Goal: Obtain resource: Download file/media

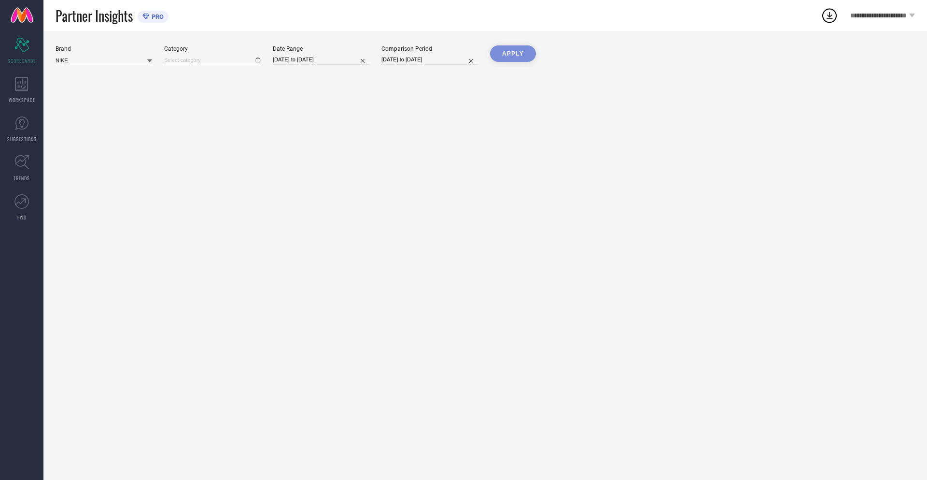
type input "All"
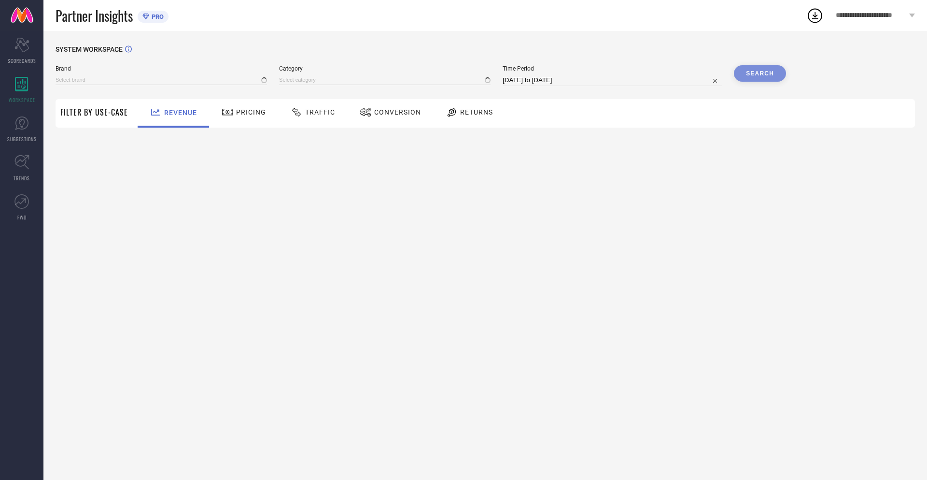
type input "NIKE"
type input "All"
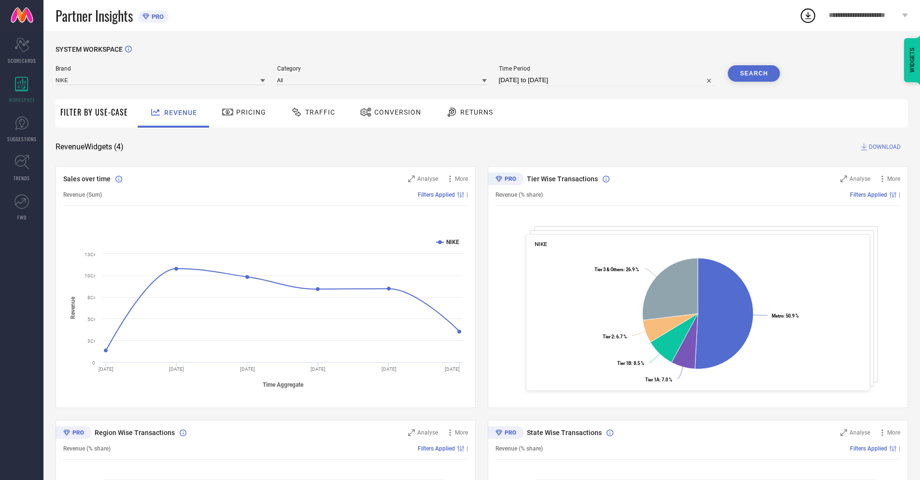
click at [387, 113] on span "Conversion" at bounding box center [397, 112] width 47 height 8
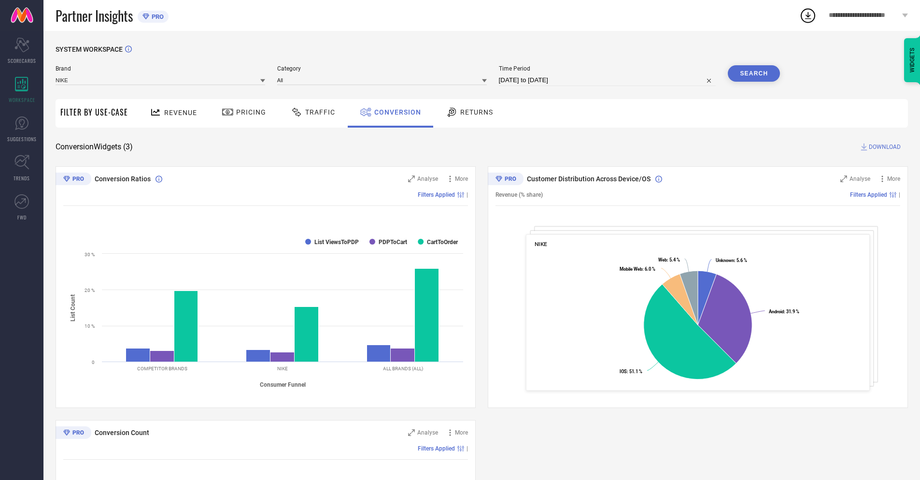
click at [607, 80] on input "[DATE] to [DATE]" at bounding box center [607, 80] width 217 height 12
select select "6"
select select "2025"
select select "7"
select select "2025"
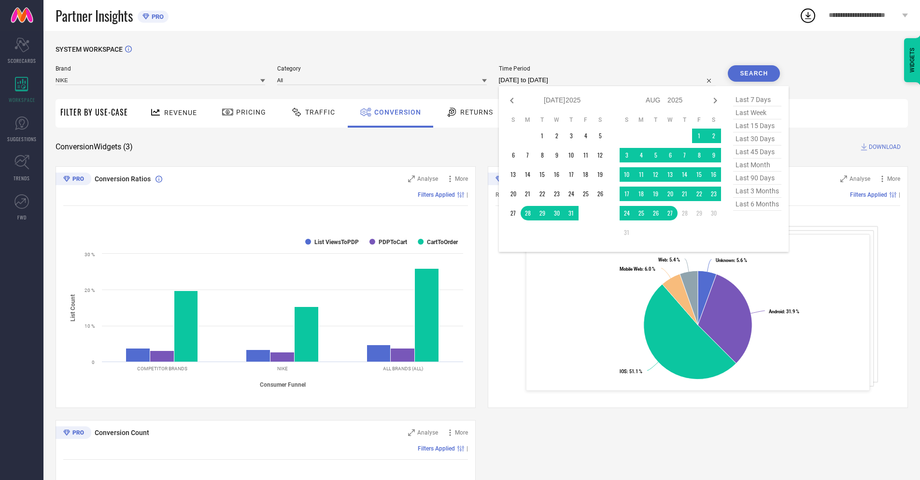
select select "7"
select select "2025"
select select "8"
select select "2025"
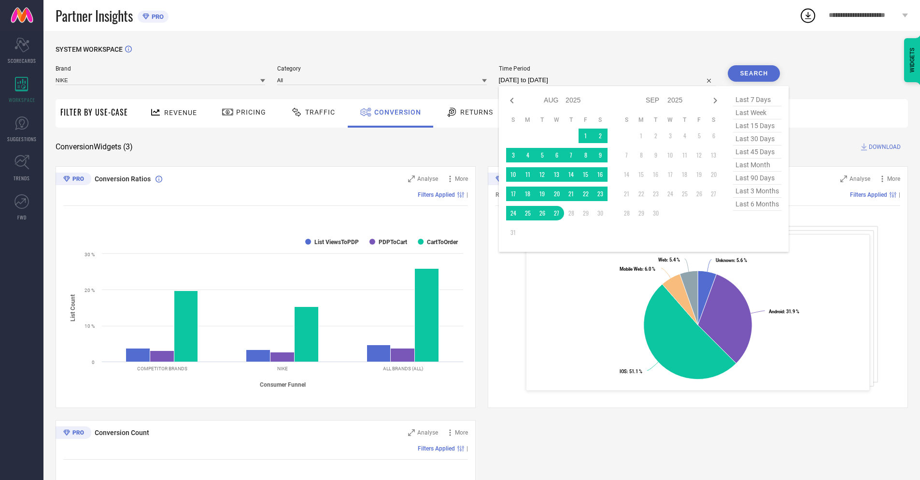
click at [555, 213] on td "27" at bounding box center [557, 213] width 14 height 14
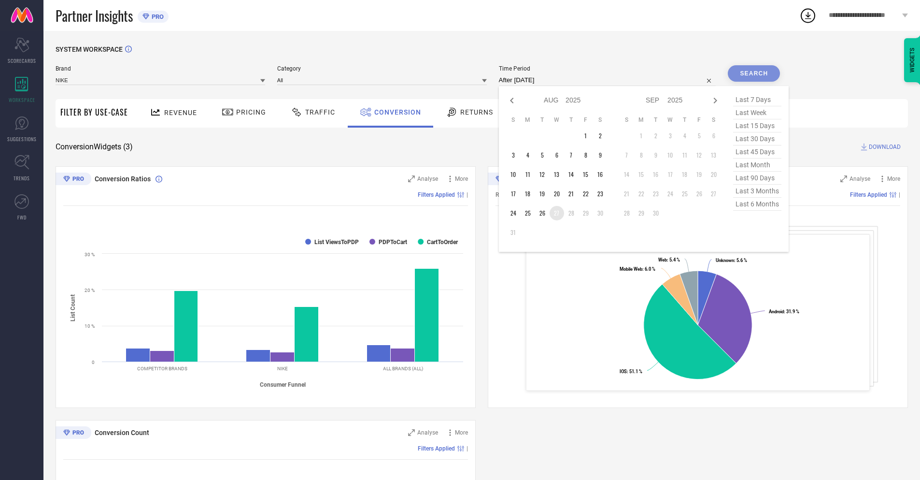
type input "[DATE] to [DATE]"
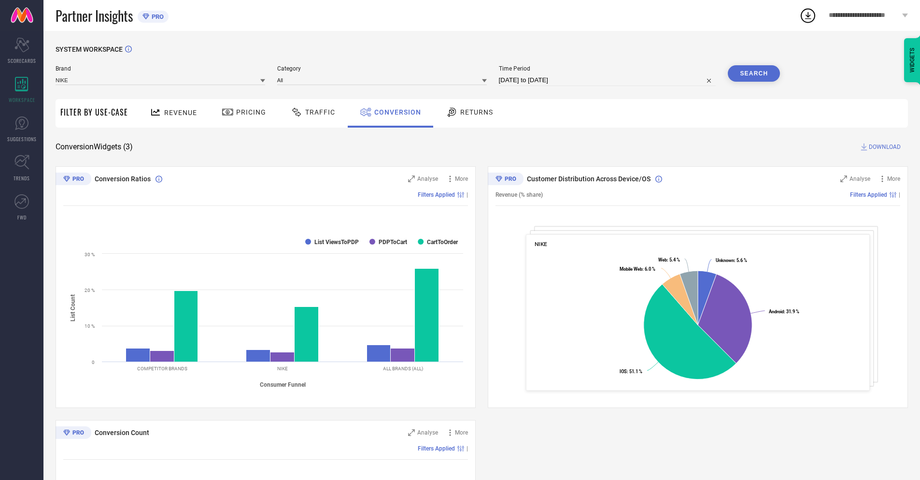
click at [754, 73] on button "Search" at bounding box center [754, 73] width 52 height 16
click at [885, 147] on span "DOWNLOAD" at bounding box center [885, 147] width 32 height 10
